Goal: Navigation & Orientation: Understand site structure

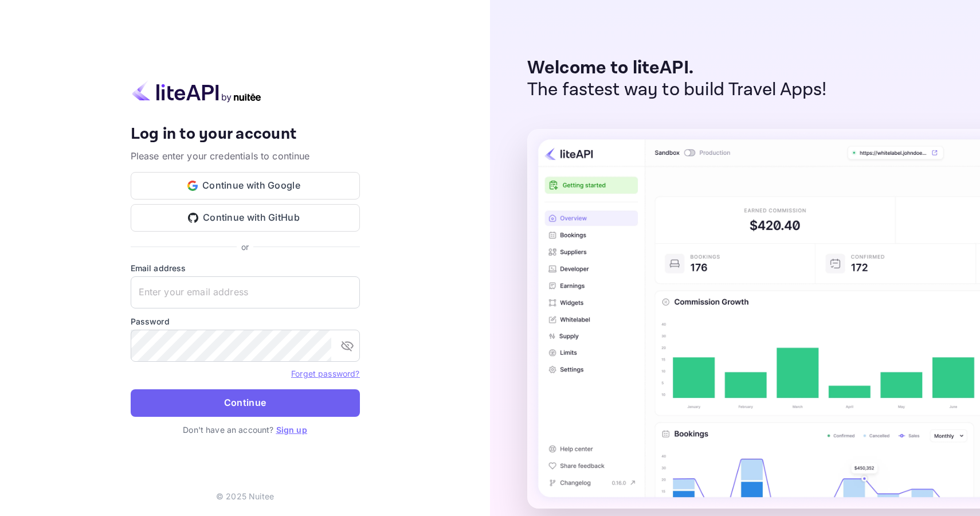
type input "john+liteapi@journey.com"
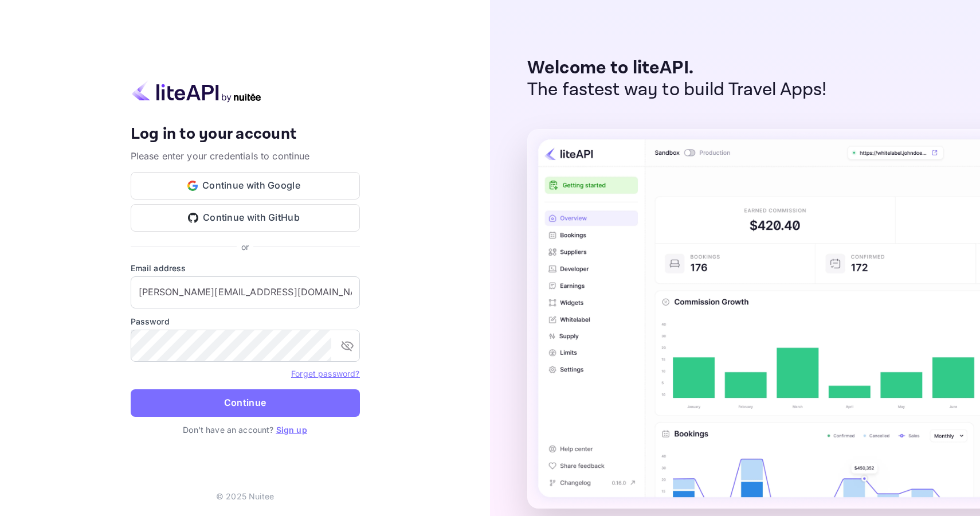
click at [259, 394] on button "Continue" at bounding box center [245, 403] width 229 height 28
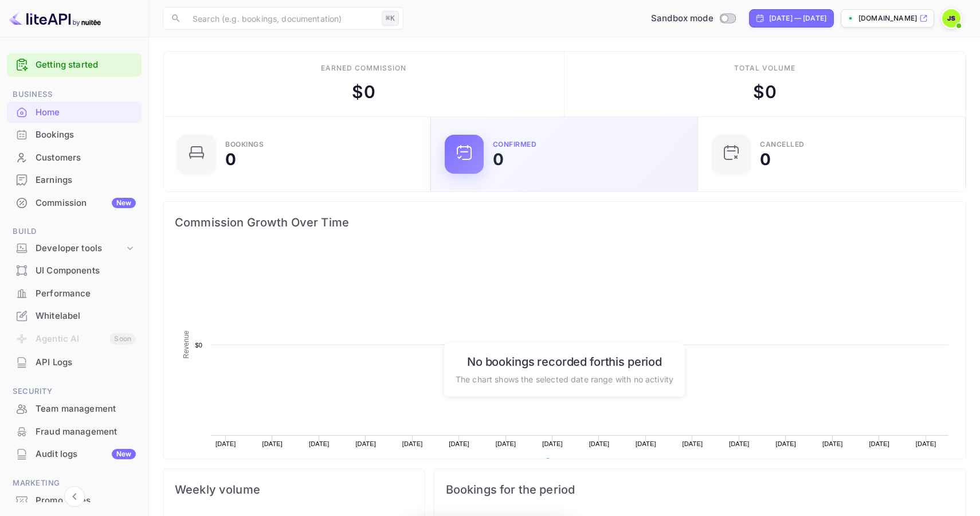
scroll to position [186, 261]
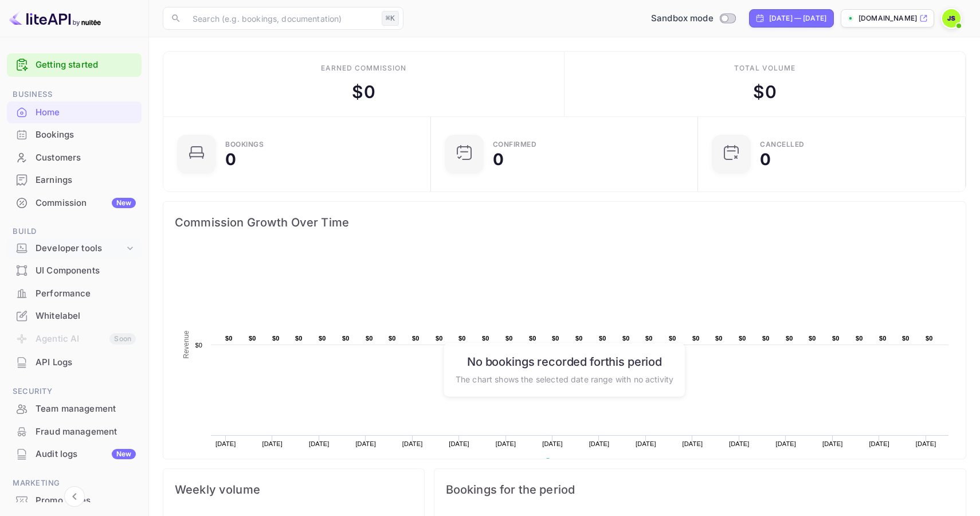
click at [112, 245] on div "Developer tools" at bounding box center [80, 248] width 89 height 13
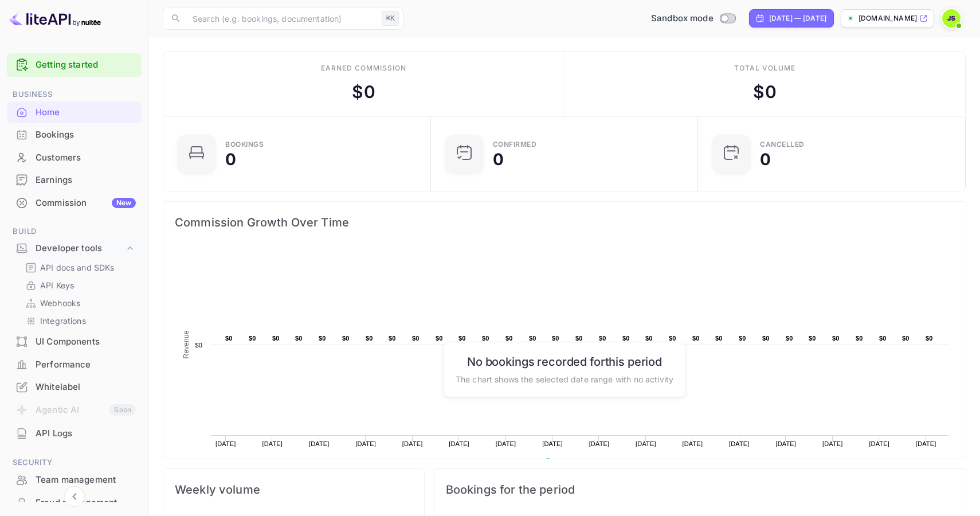
click at [83, 340] on div "UI Components" at bounding box center [86, 341] width 100 height 13
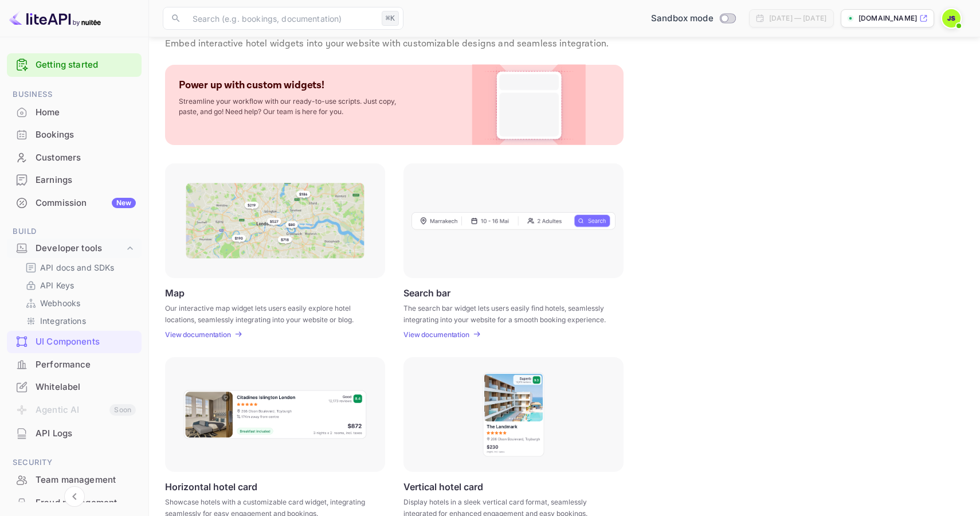
scroll to position [36, 0]
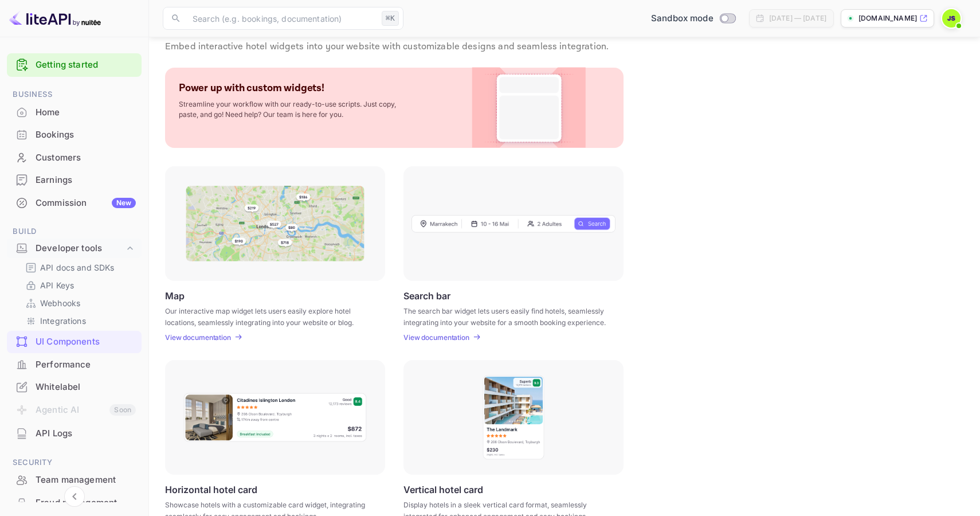
click at [67, 116] on div "Home" at bounding box center [86, 112] width 100 height 13
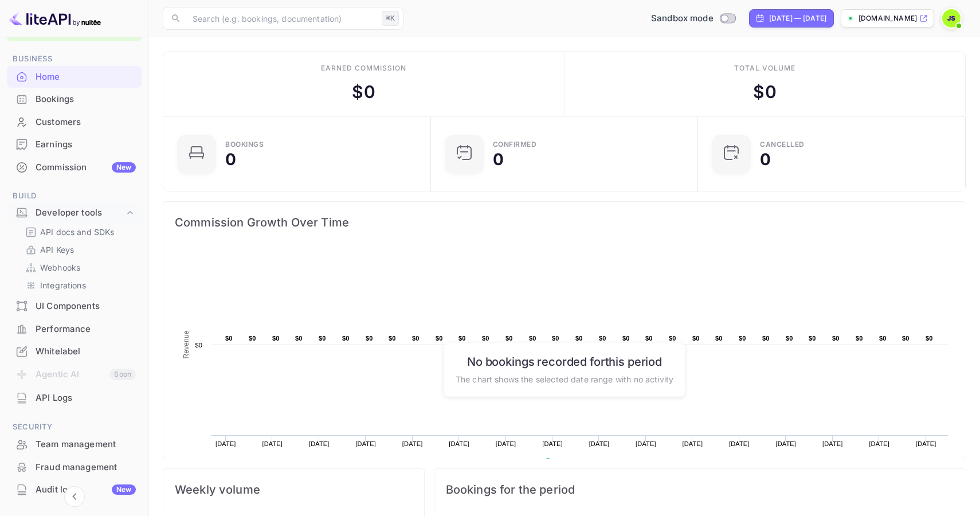
scroll to position [36, 0]
click at [92, 349] on div "Whitelabel" at bounding box center [86, 350] width 100 height 13
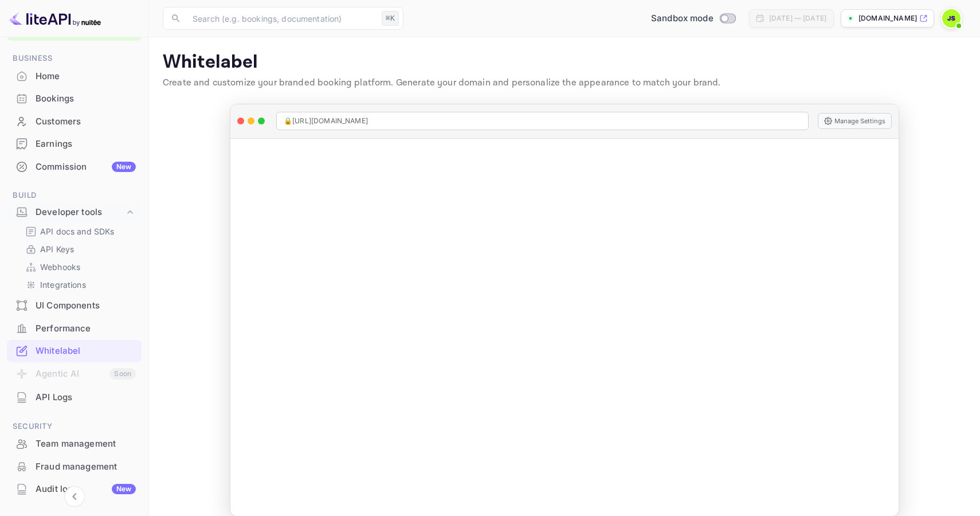
click at [890, 21] on p "[DOMAIN_NAME]" at bounding box center [888, 18] width 58 height 10
